Goal: Entertainment & Leisure: Consume media (video, audio)

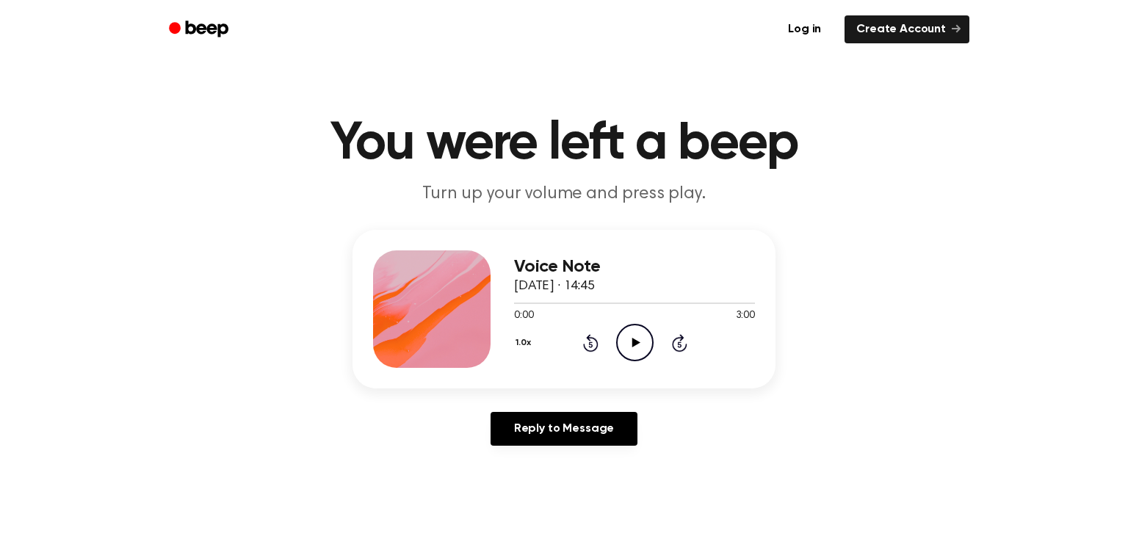
click at [629, 349] on icon "Play Audio" at bounding box center [634, 342] width 37 height 37
click at [635, 338] on icon "Play Audio" at bounding box center [634, 342] width 37 height 37
click at [619, 348] on icon "Play Audio" at bounding box center [634, 342] width 37 height 37
